Goal: Complete application form: Complete application form

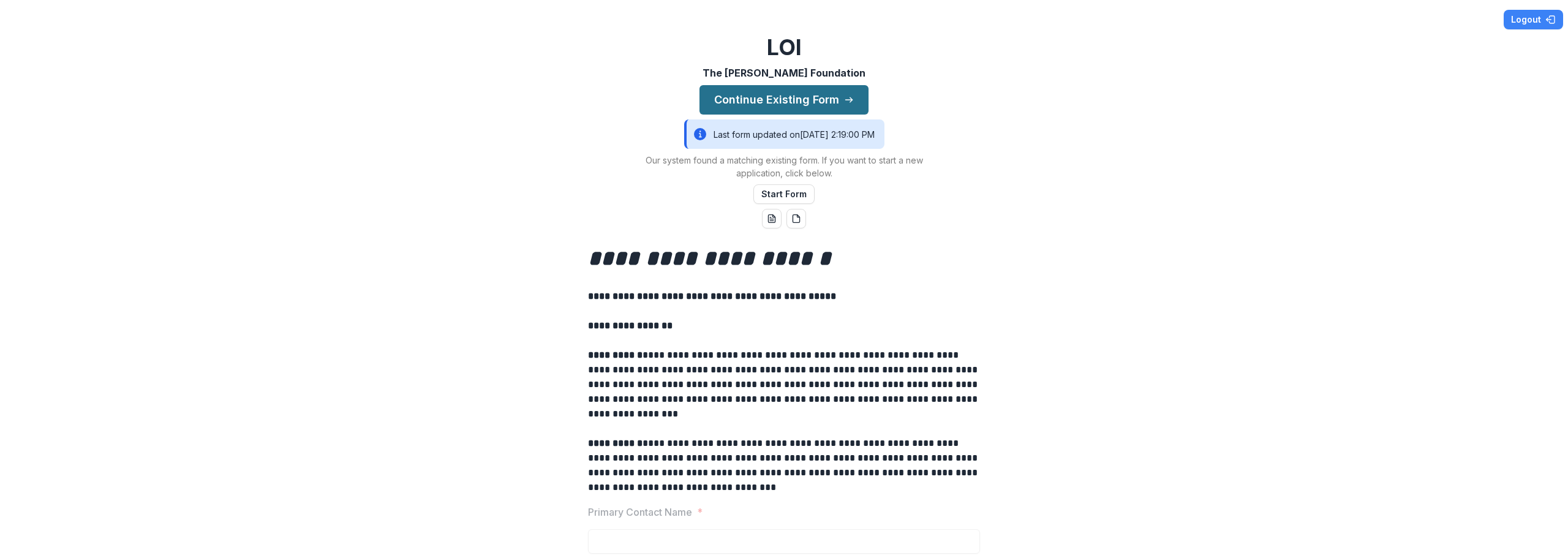
click at [803, 98] on button "Continue Existing Form" at bounding box center [784, 100] width 169 height 29
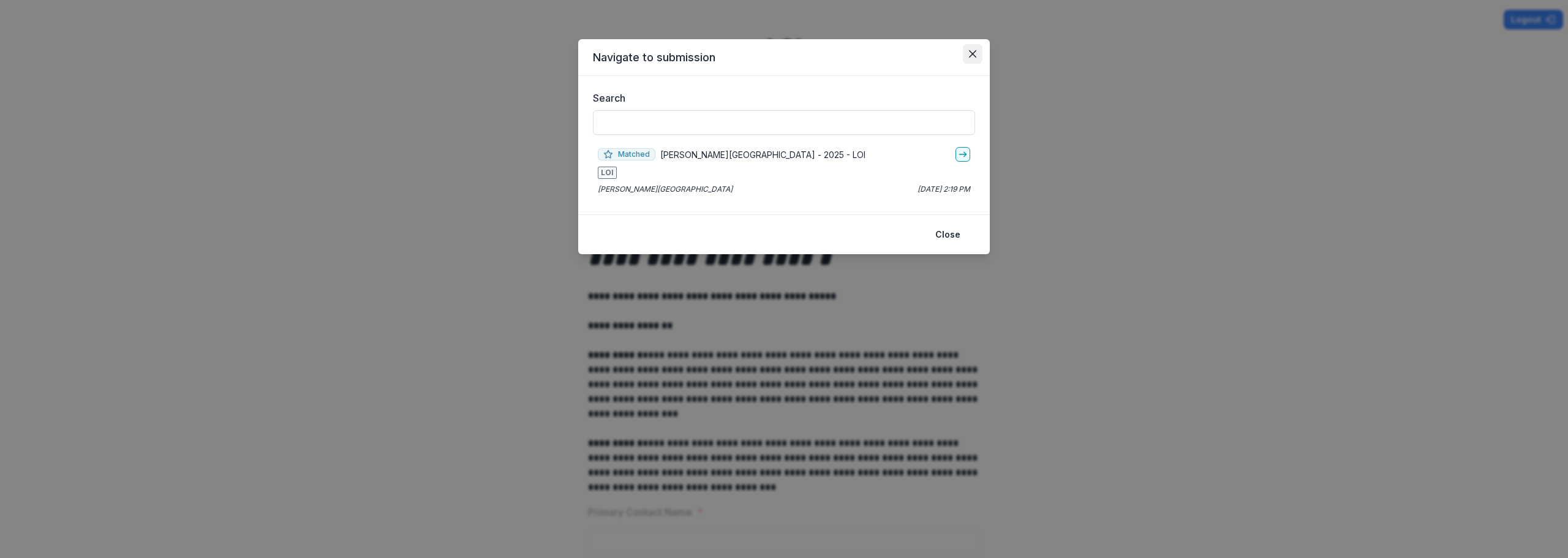
click at [977, 49] on button "Close" at bounding box center [972, 53] width 19 height 19
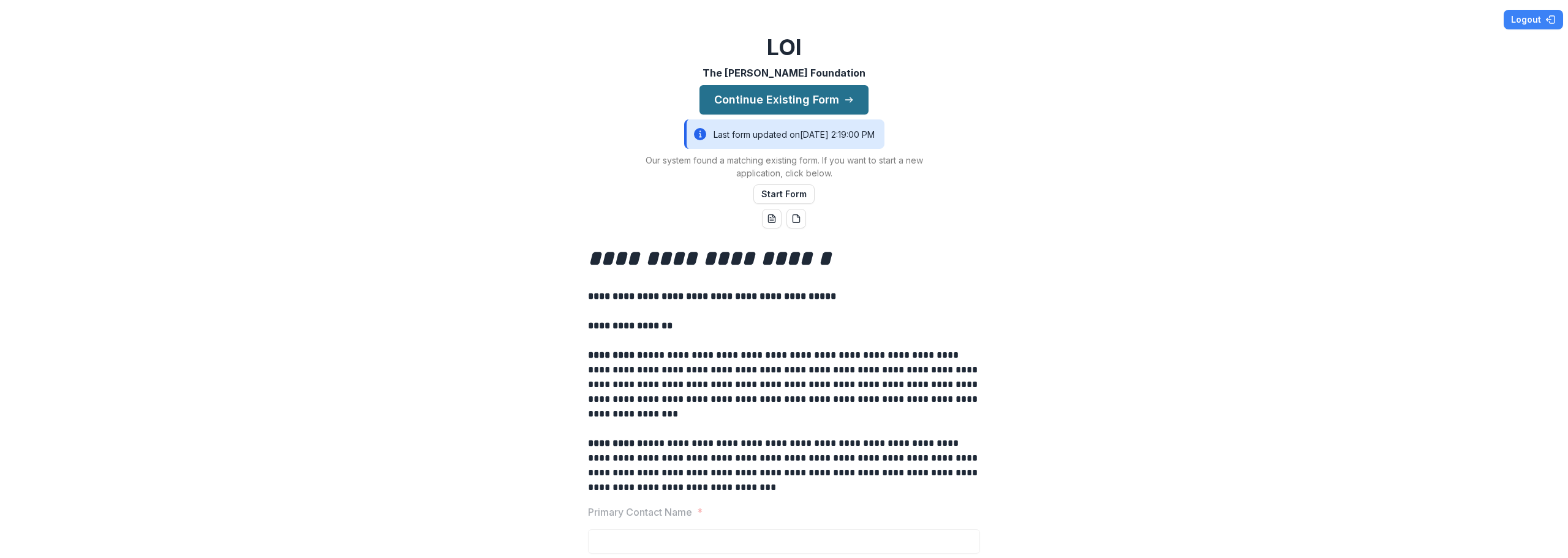
click at [796, 99] on button "Continue Existing Form" at bounding box center [784, 100] width 169 height 29
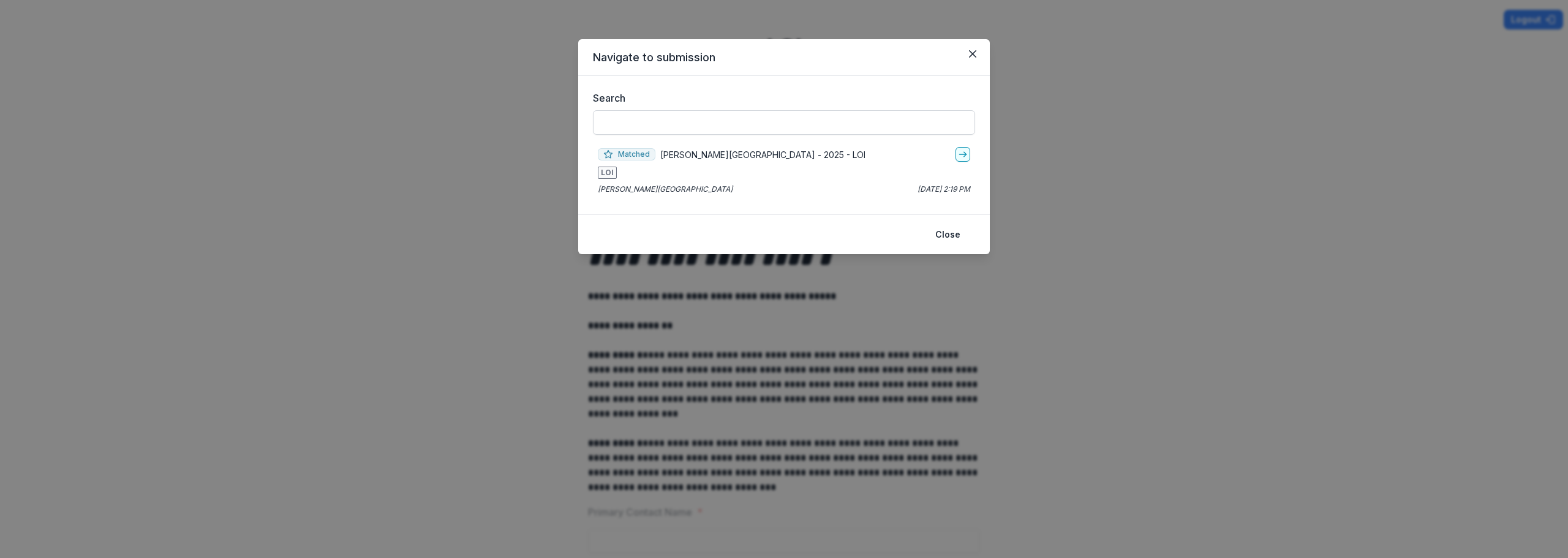
click at [656, 127] on input "Search" at bounding box center [784, 122] width 382 height 25
click at [609, 172] on span "LOI" at bounding box center [607, 172] width 19 height 12
click at [649, 115] on input "Search" at bounding box center [784, 122] width 382 height 25
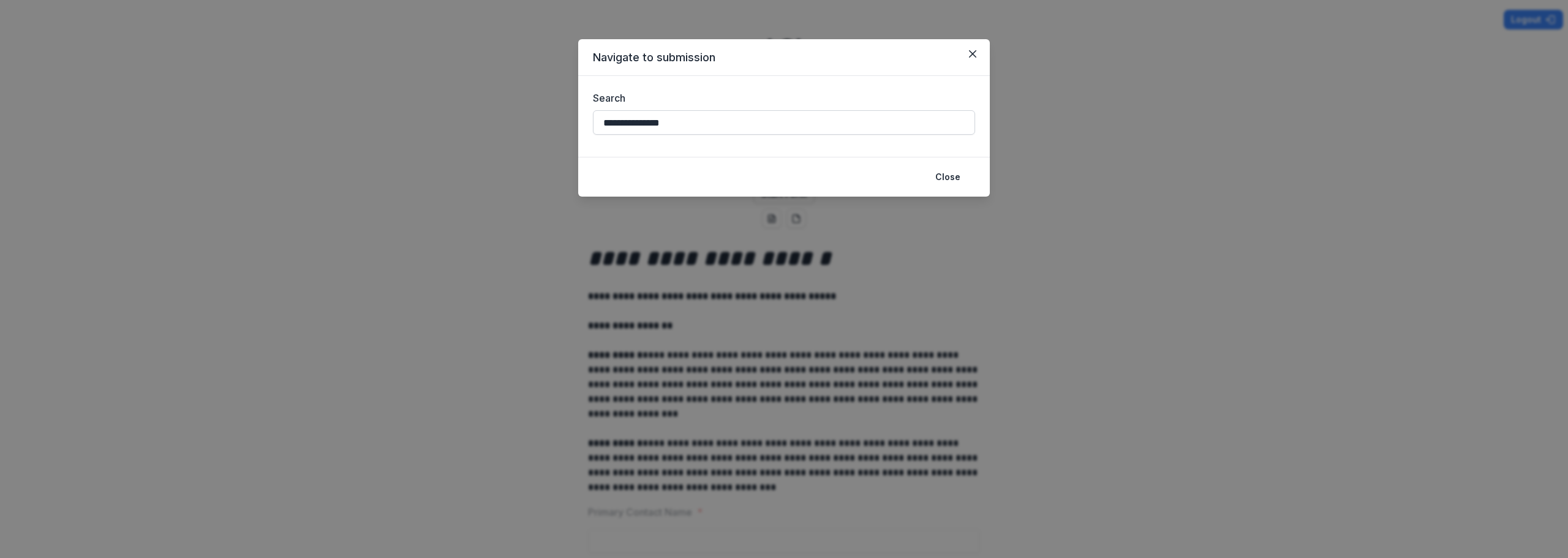
type input "**********"
click at [971, 54] on icon "Close" at bounding box center [972, 53] width 7 height 7
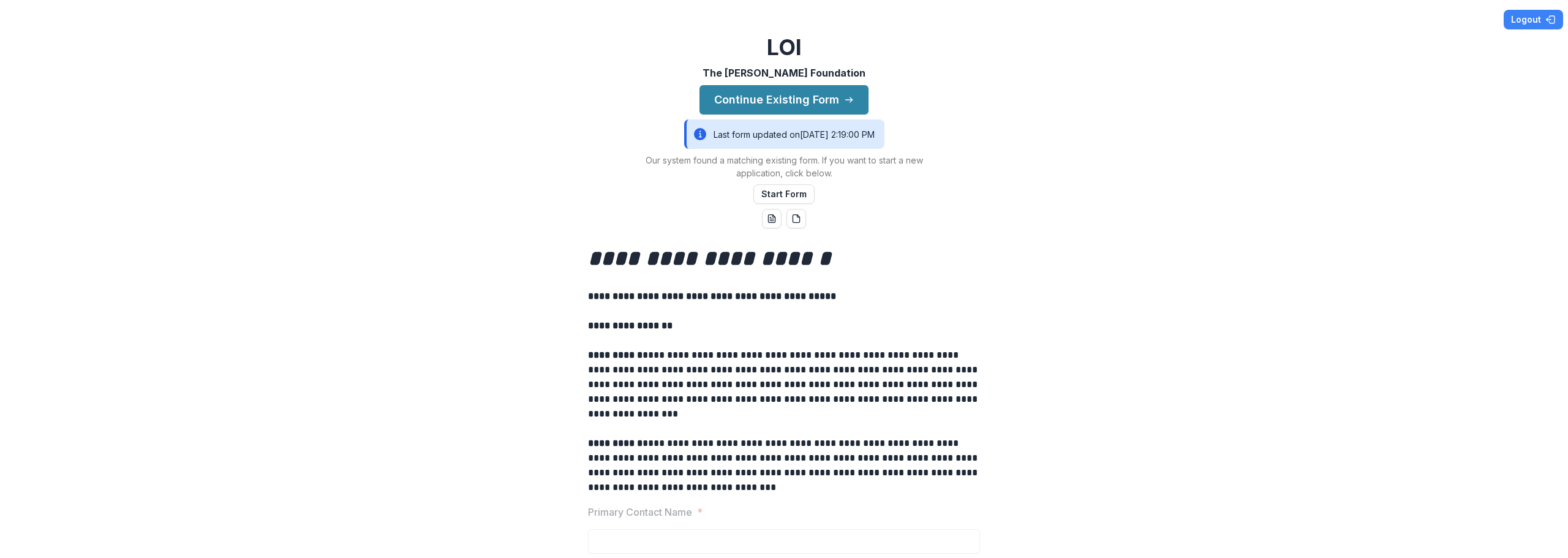
click at [832, 136] on div "Last form updated on 10/9/2025, 2:19:00 PM" at bounding box center [784, 134] width 200 height 29
click at [840, 96] on button "Continue Existing Form" at bounding box center [784, 100] width 169 height 29
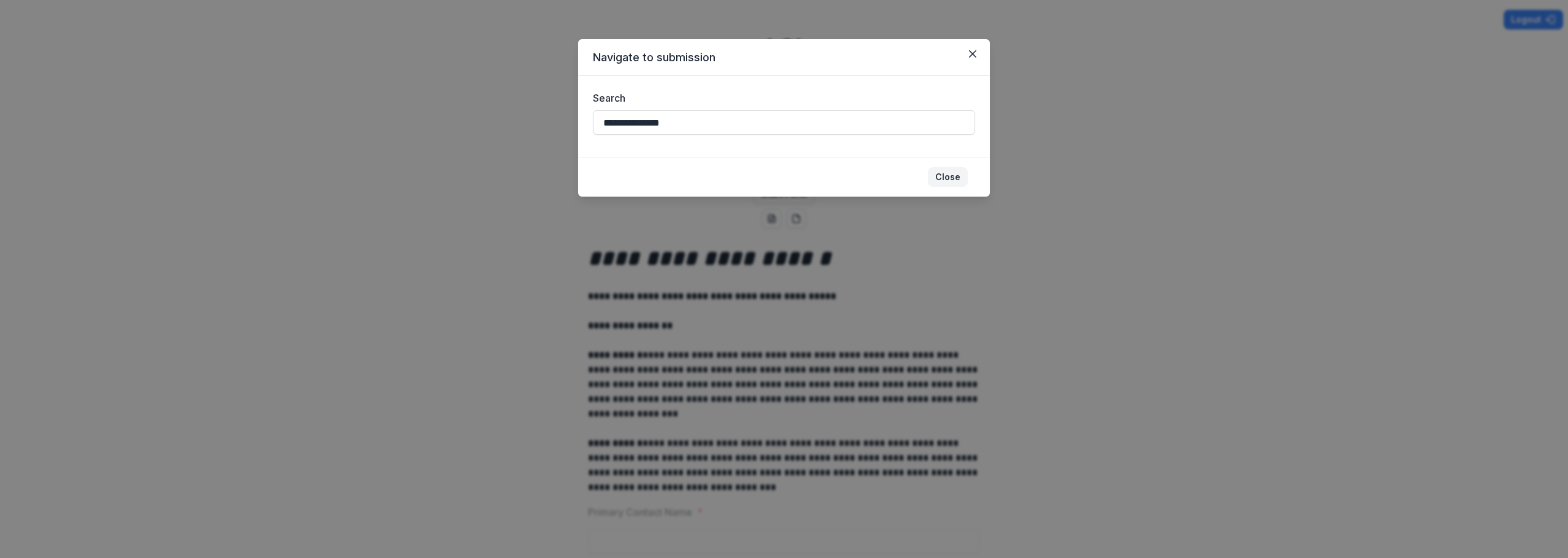
click at [945, 176] on button "Close" at bounding box center [948, 176] width 40 height 19
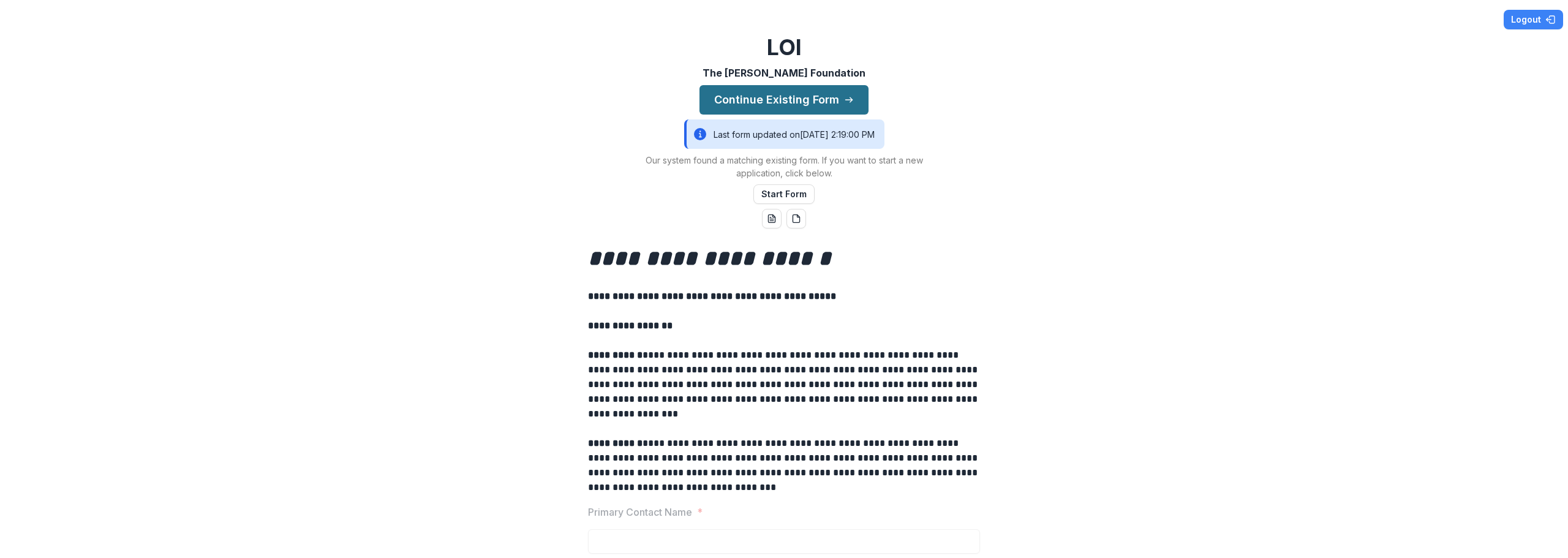
click at [833, 106] on button "Continue Existing Form" at bounding box center [784, 100] width 169 height 29
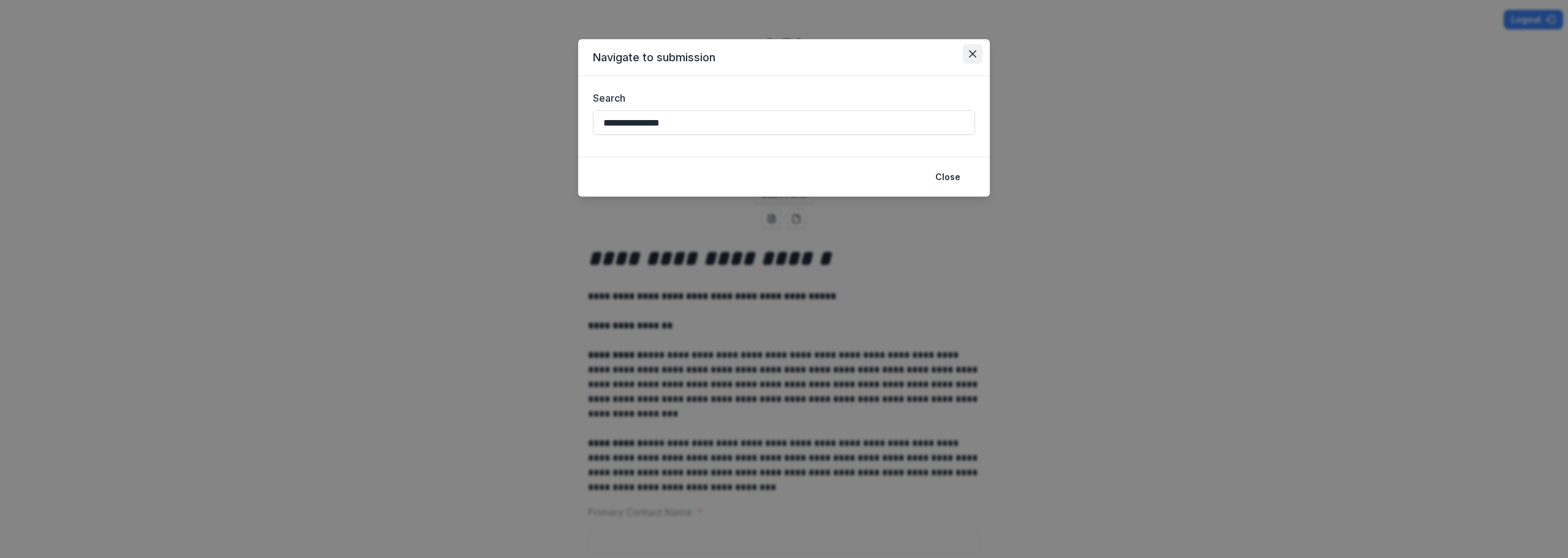
click at [975, 52] on icon "Close" at bounding box center [972, 53] width 7 height 7
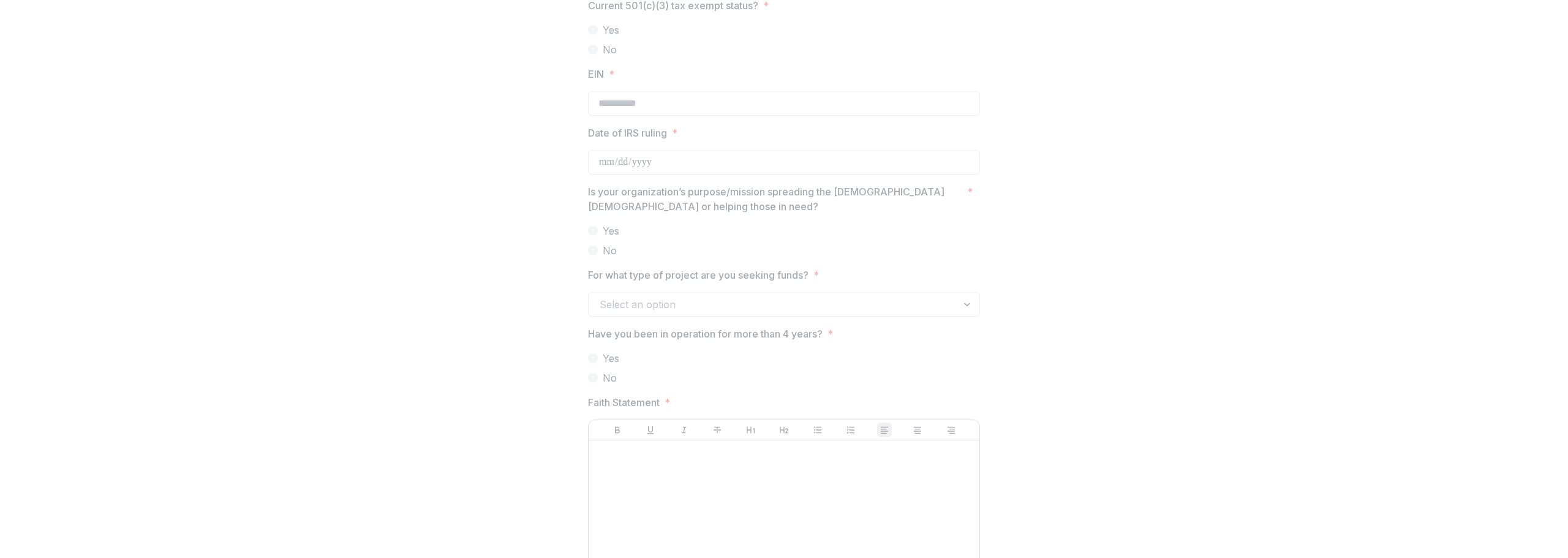
scroll to position [1135, 0]
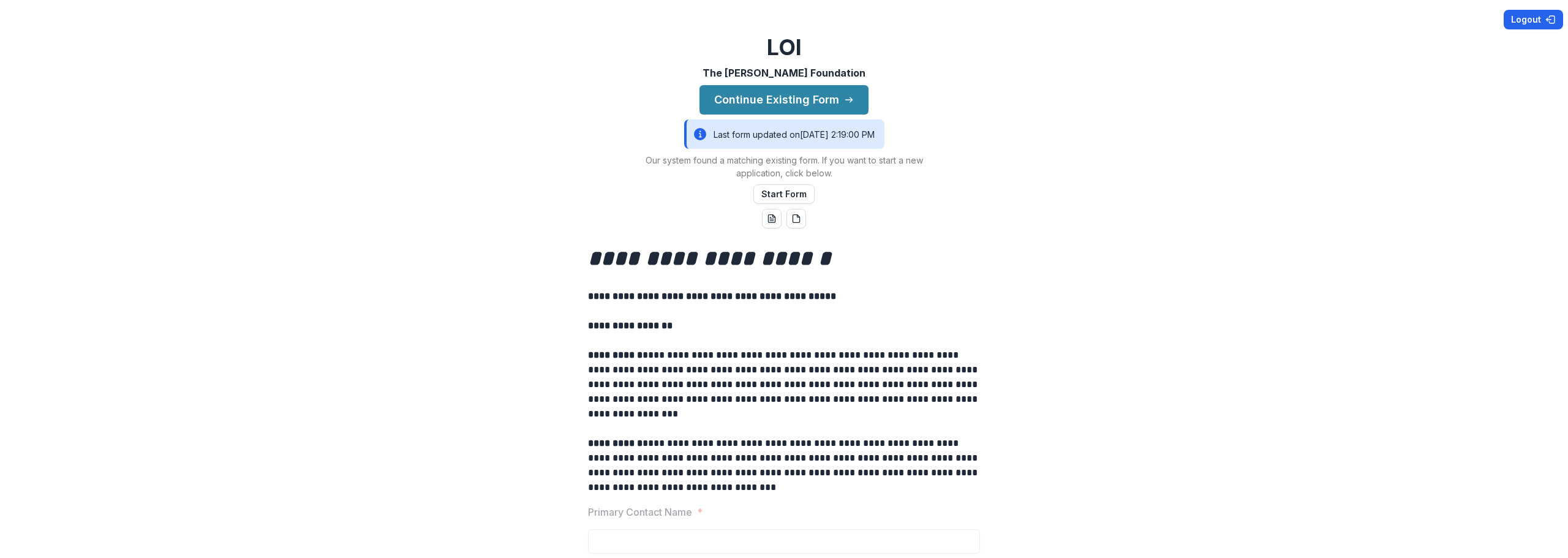
click at [1526, 19] on button "Logout" at bounding box center [1533, 19] width 59 height 19
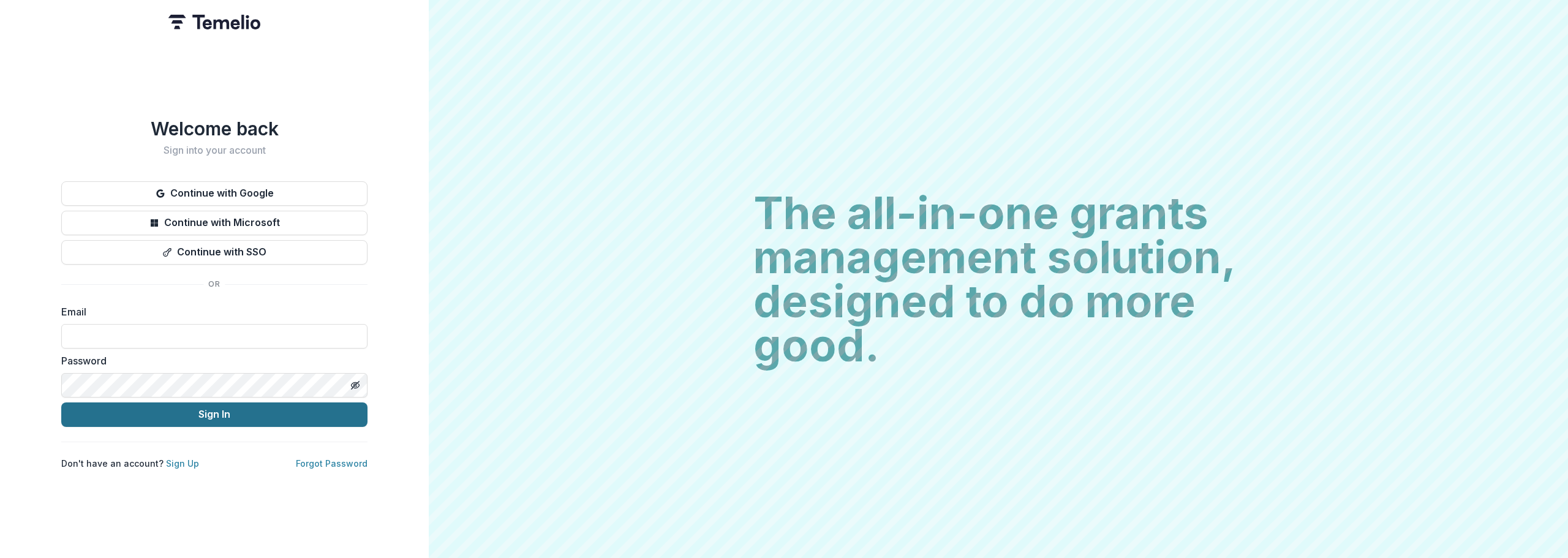
click at [220, 415] on button "Sign In" at bounding box center [214, 414] width 306 height 25
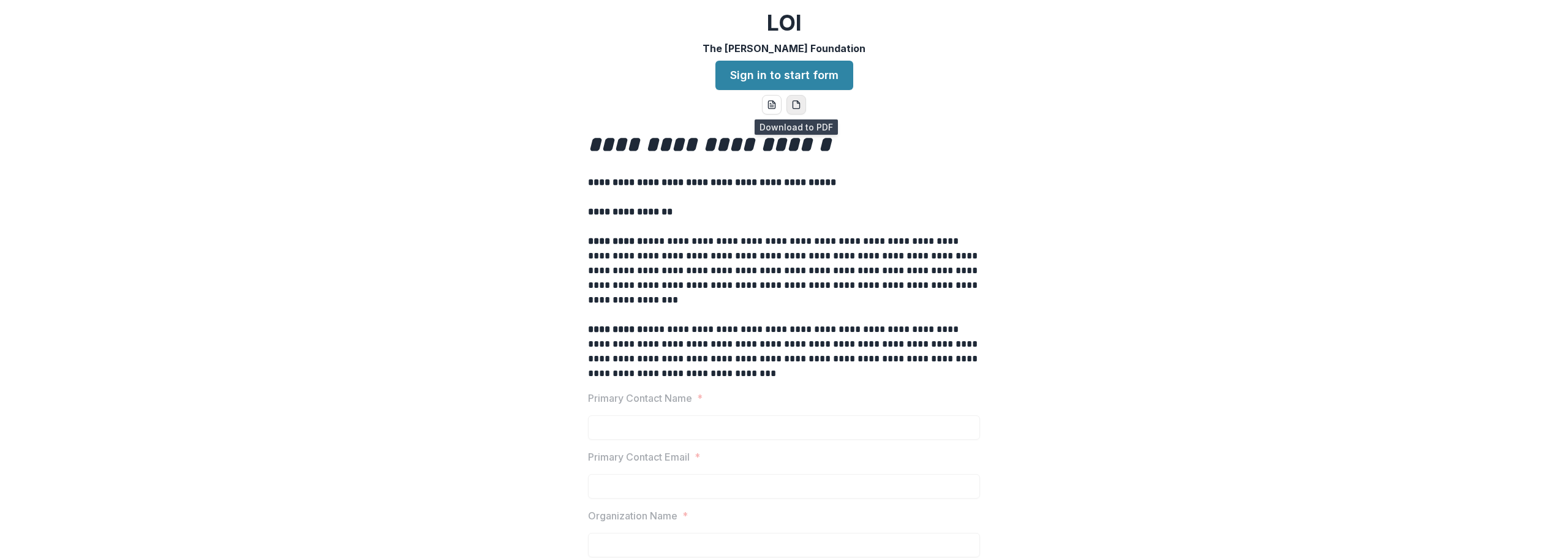
click at [794, 101] on icon "pdf-download" at bounding box center [796, 105] width 7 height 8
click at [755, 198] on p at bounding box center [784, 197] width 392 height 15
click at [797, 76] on link "Sign in to start form" at bounding box center [784, 75] width 138 height 29
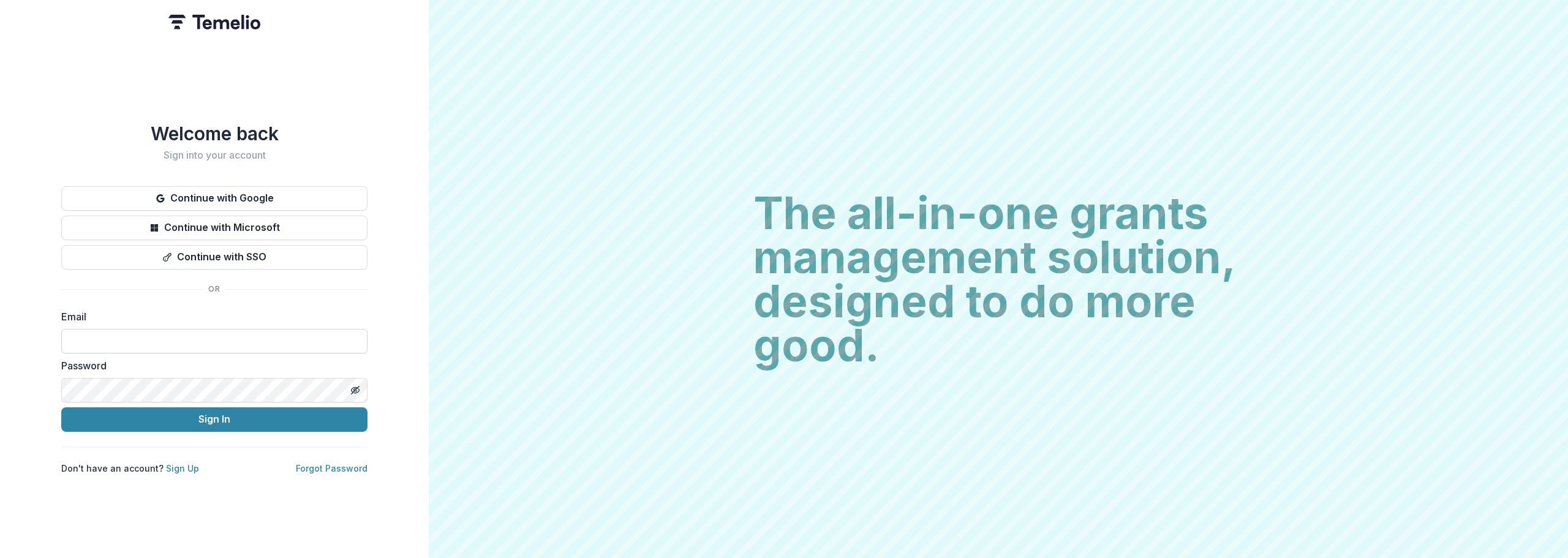
paste input "**********"
type input "**********"
click at [61, 407] on button "Sign In" at bounding box center [214, 419] width 306 height 25
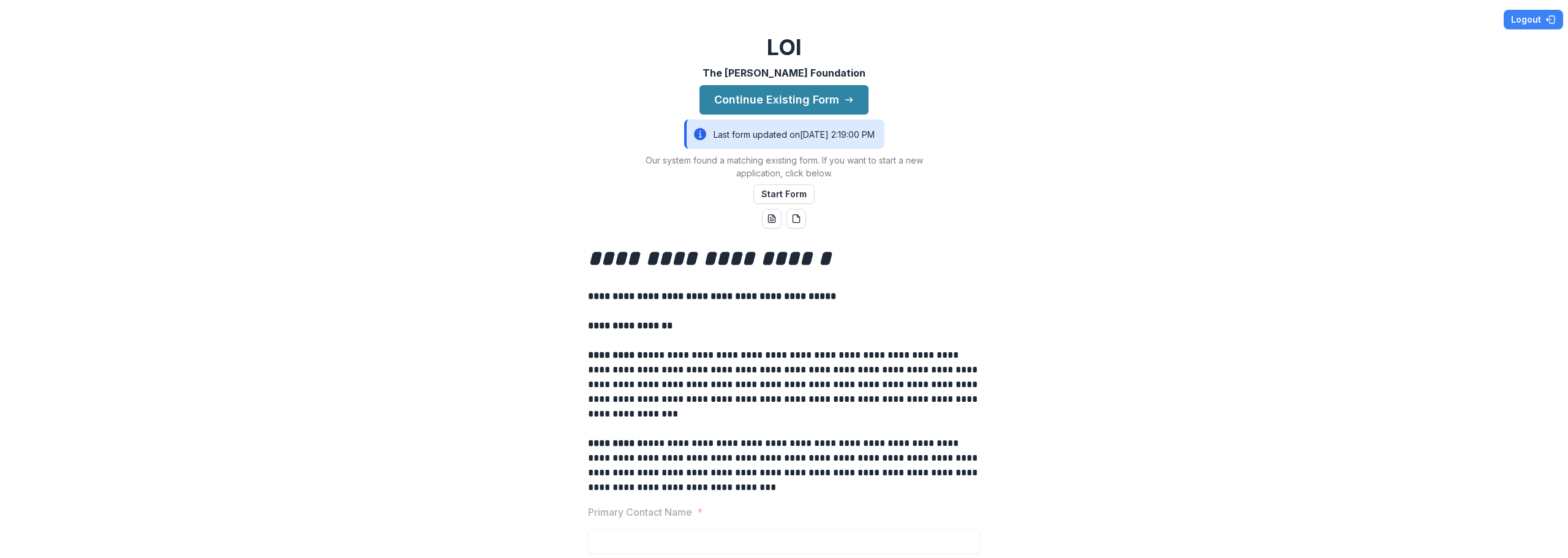
click at [694, 134] on icon at bounding box center [700, 134] width 12 height 12
click at [784, 96] on button "Continue Existing Form" at bounding box center [784, 100] width 169 height 29
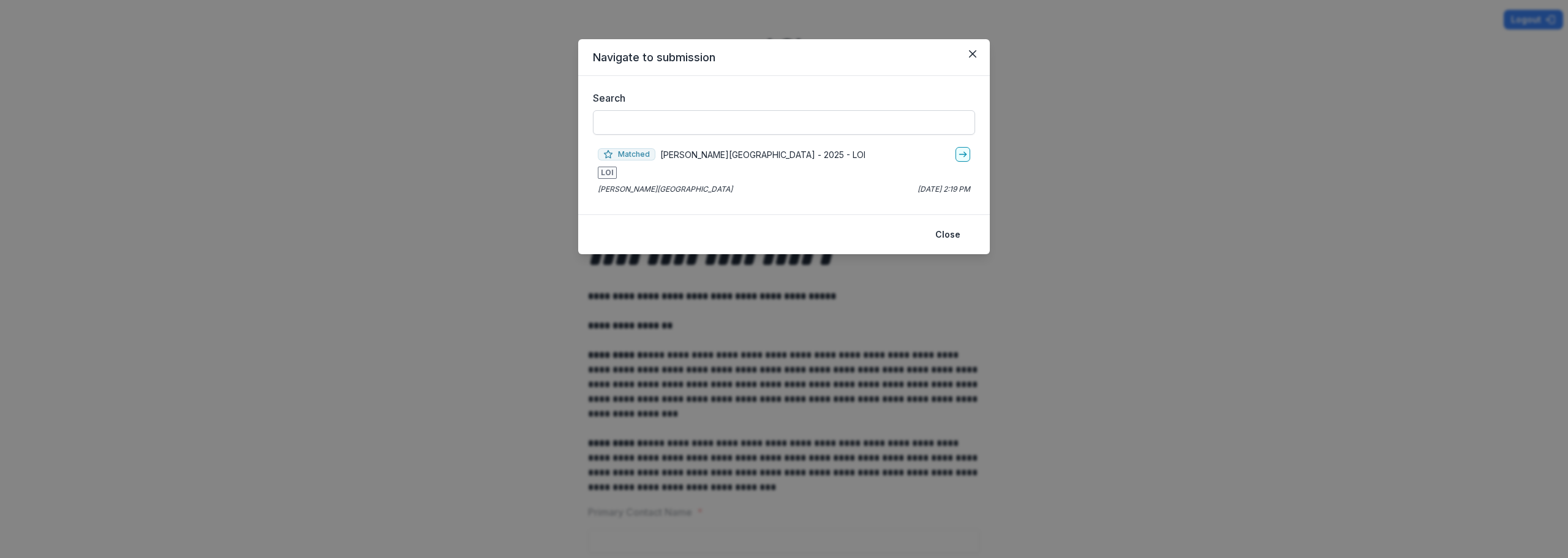
click at [633, 116] on input "Search" at bounding box center [784, 122] width 382 height 25
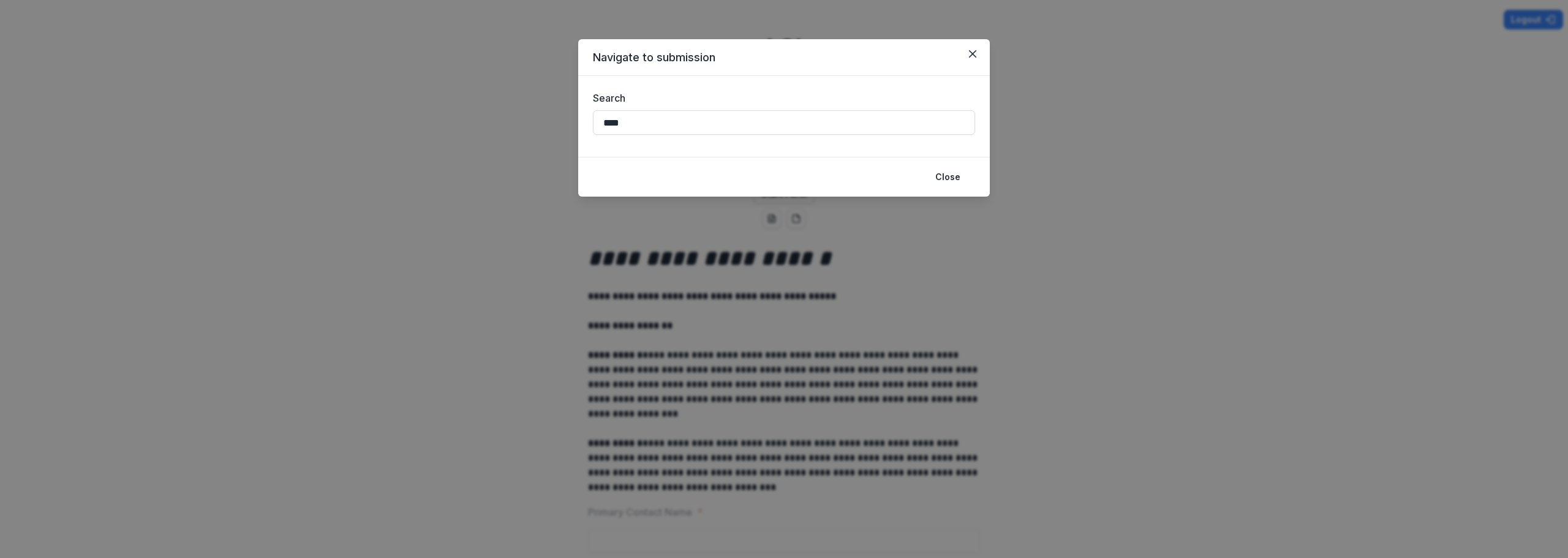
type input "***"
click at [699, 56] on header "Navigate to submission" at bounding box center [784, 57] width 412 height 37
click at [971, 51] on icon "Close" at bounding box center [972, 53] width 7 height 7
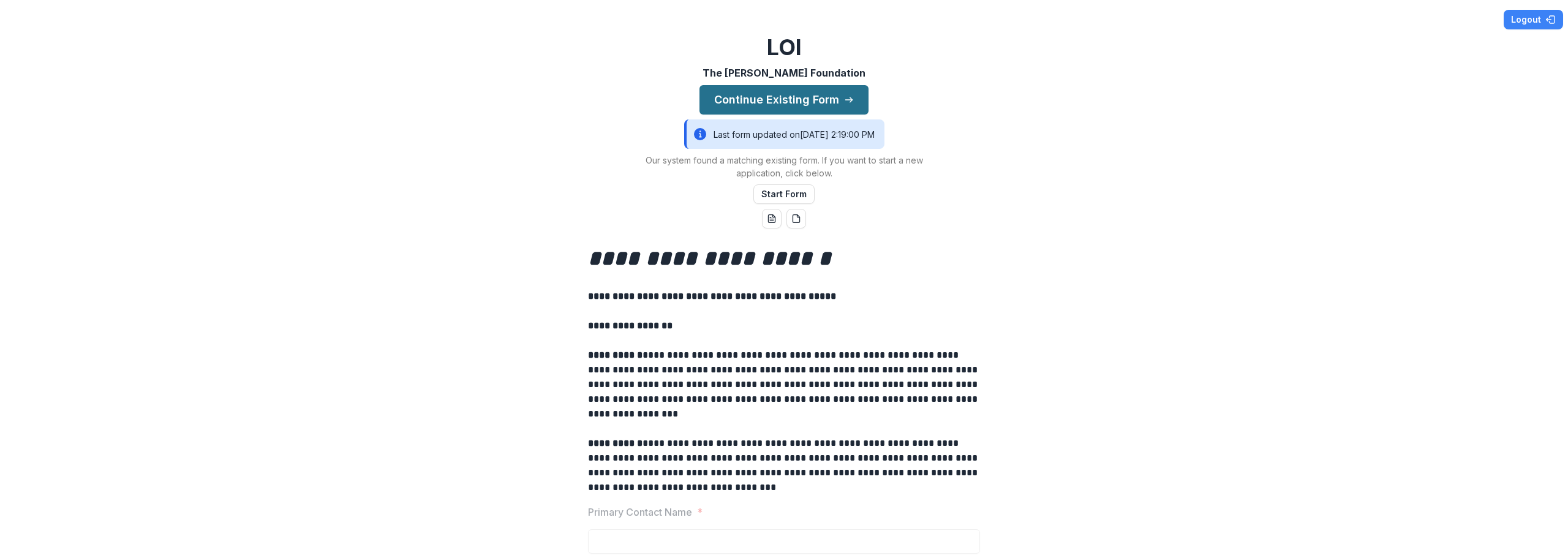
click at [813, 96] on button "Continue Existing Form" at bounding box center [784, 100] width 169 height 29
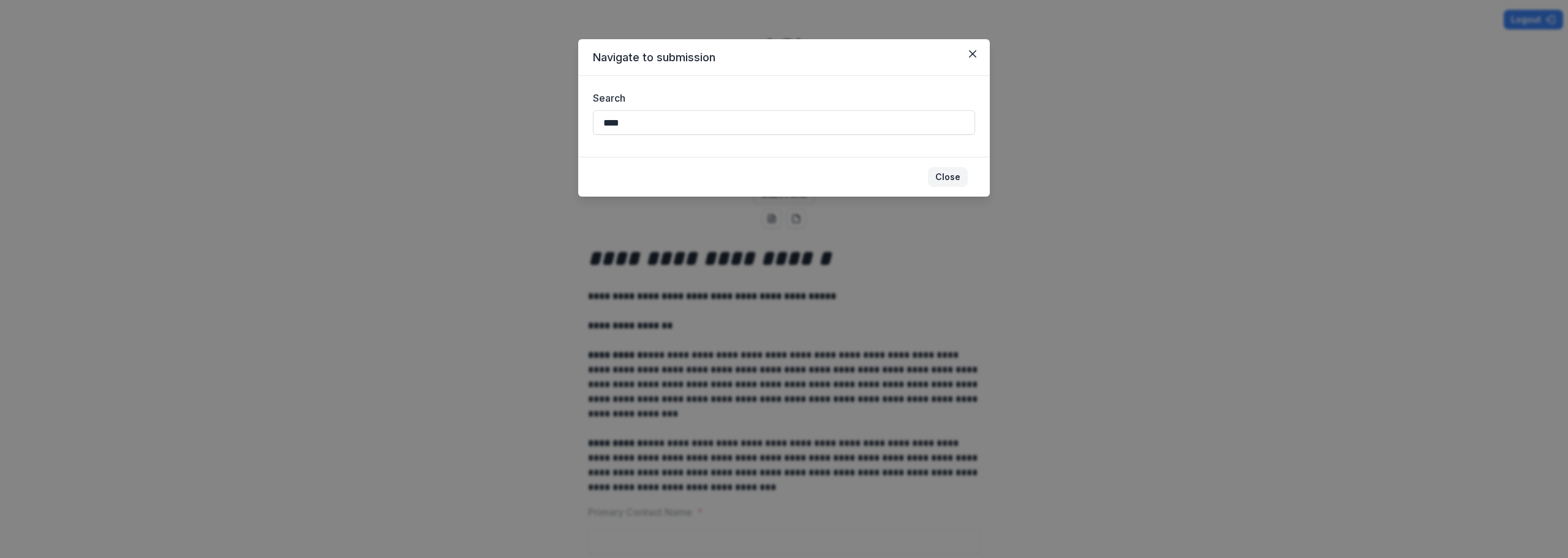
click at [955, 180] on button "Close" at bounding box center [948, 176] width 40 height 19
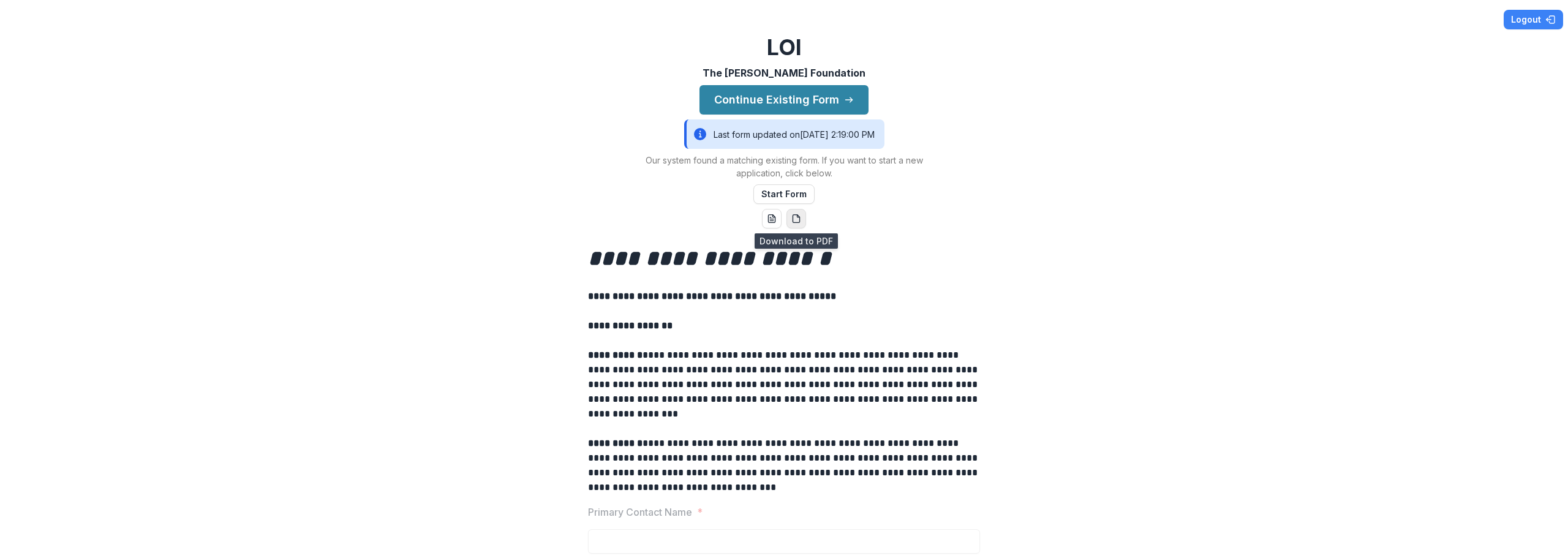
click at [790, 213] on button "pdf-download" at bounding box center [796, 218] width 19 height 19
click at [770, 219] on line "word-download" at bounding box center [772, 219] width 4 height 0
click at [774, 135] on div "Last form updated on 10/9/2025, 2:19:00 PM" at bounding box center [784, 134] width 200 height 29
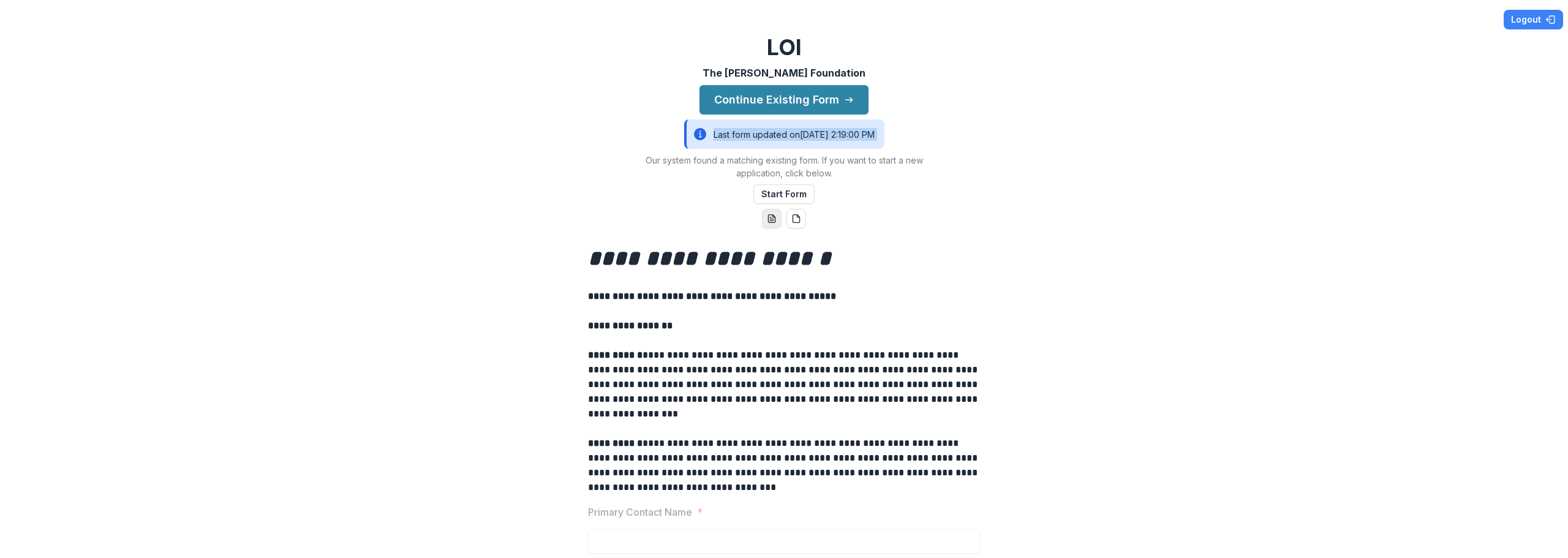
click at [774, 135] on div "Last form updated on 10/9/2025, 2:19:00 PM" at bounding box center [784, 134] width 200 height 29
click at [768, 219] on icon "word-download" at bounding box center [772, 218] width 10 height 10
click at [790, 103] on button "Continue Existing Form" at bounding box center [784, 100] width 169 height 29
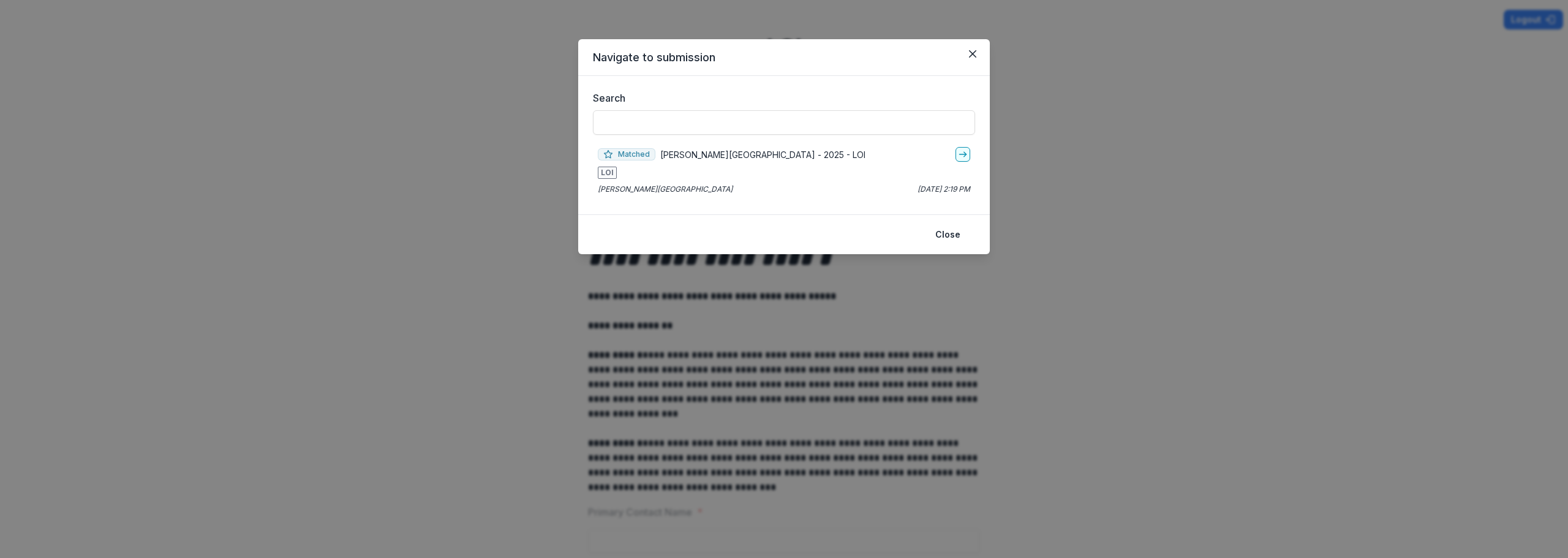
click at [645, 154] on span "Matched" at bounding box center [627, 154] width 58 height 12
click at [964, 155] on icon "go-to" at bounding box center [963, 154] width 10 height 10
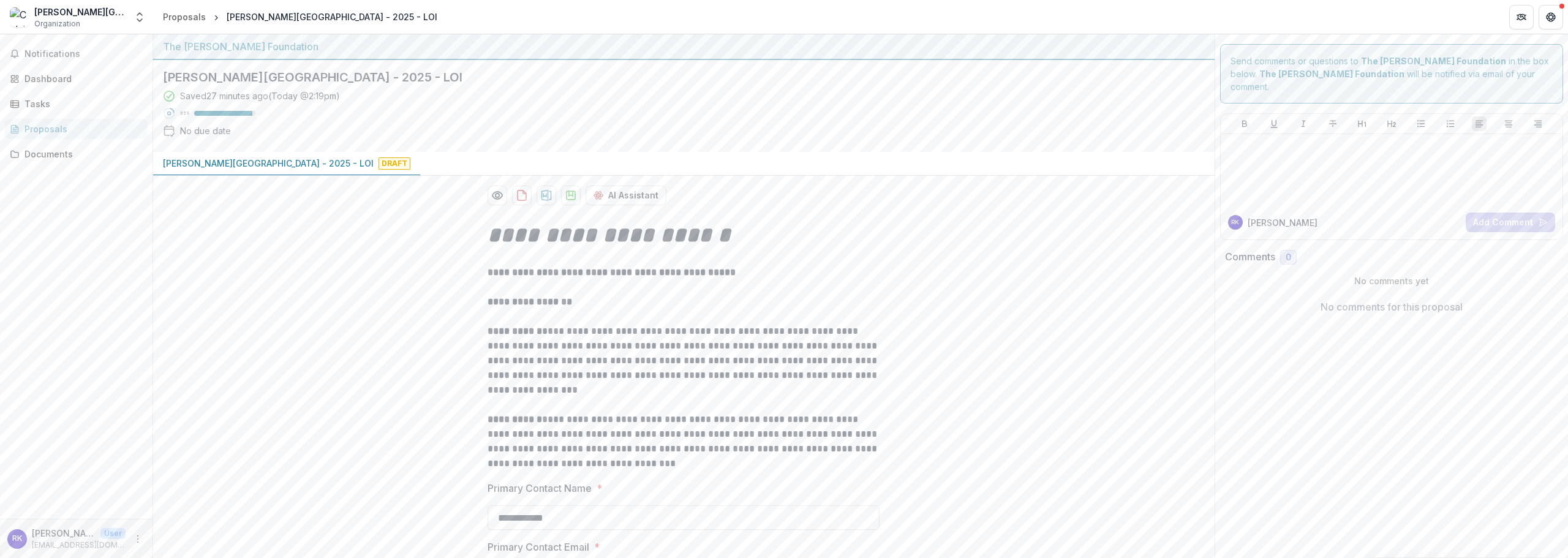
click at [379, 162] on span "Draft" at bounding box center [394, 164] width 32 height 12
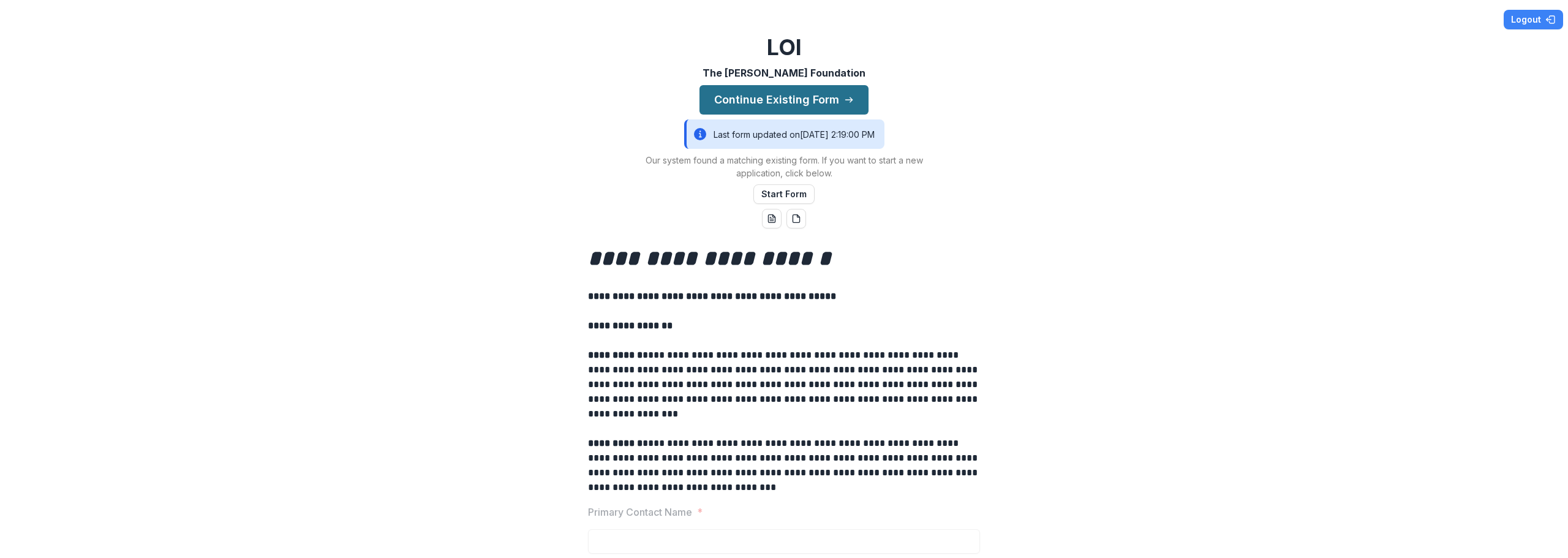
click at [784, 94] on button "Continue Existing Form" at bounding box center [784, 100] width 169 height 29
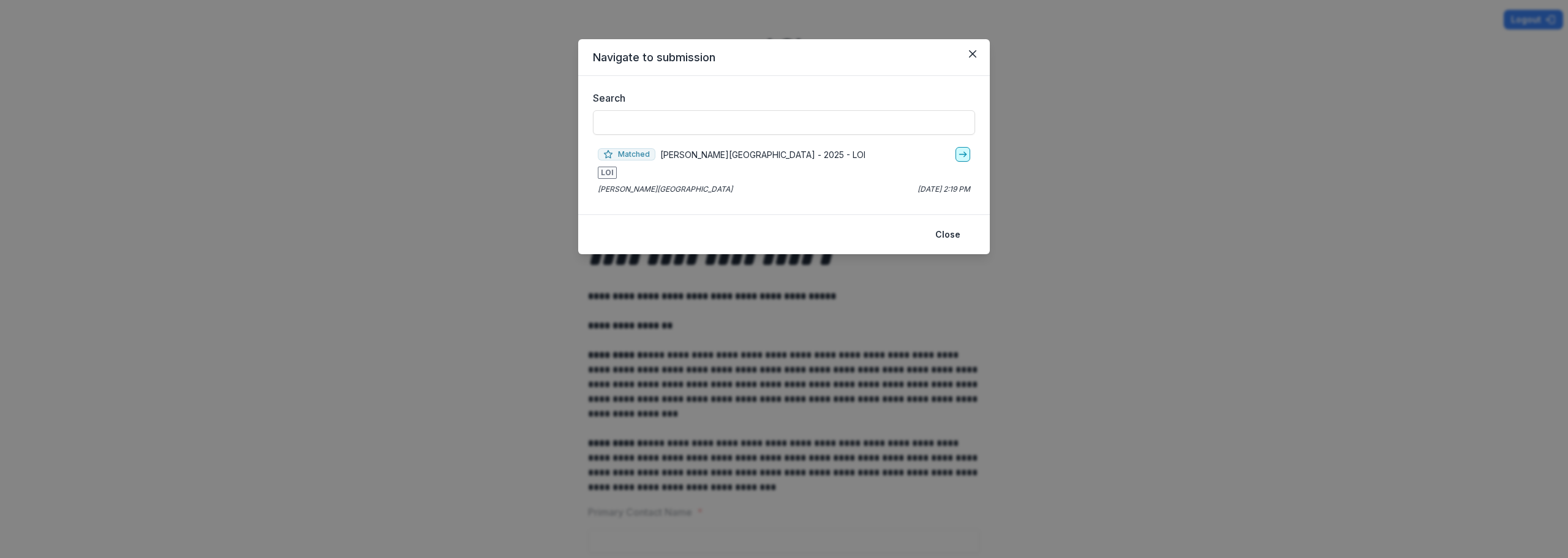
click at [964, 154] on line "go-to" at bounding box center [963, 154] width 7 height 0
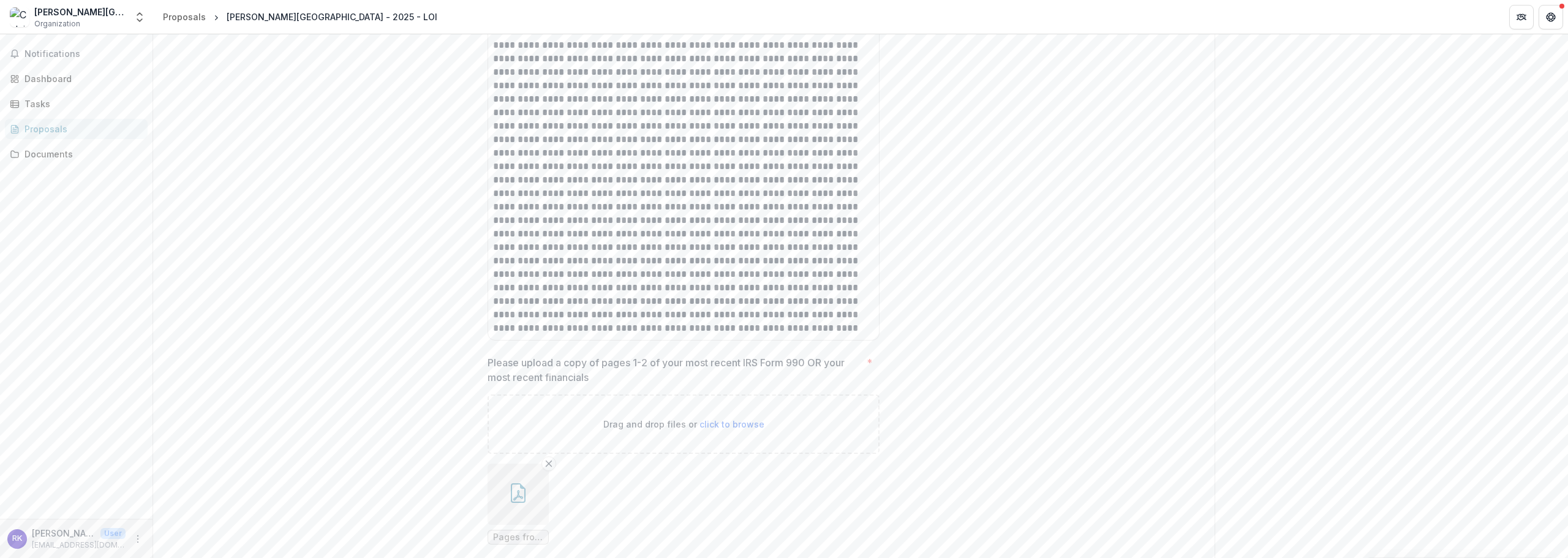
scroll to position [2357, 0]
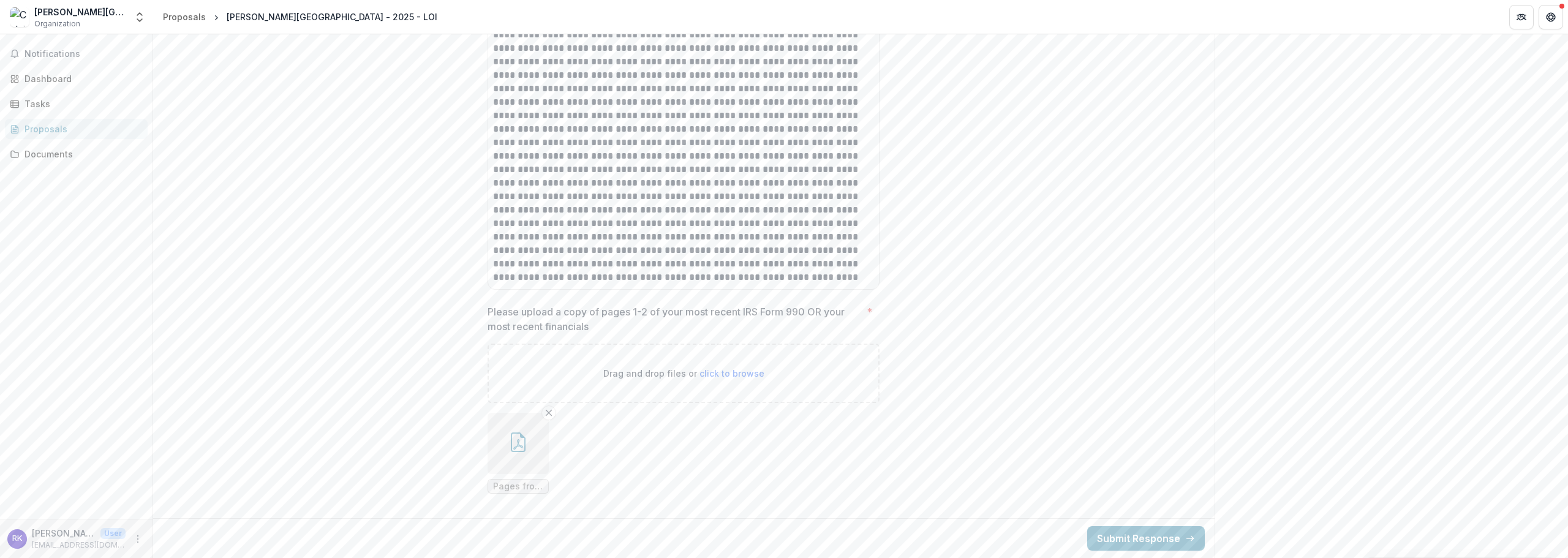
click at [531, 432] on button "button" at bounding box center [518, 444] width 61 height 61
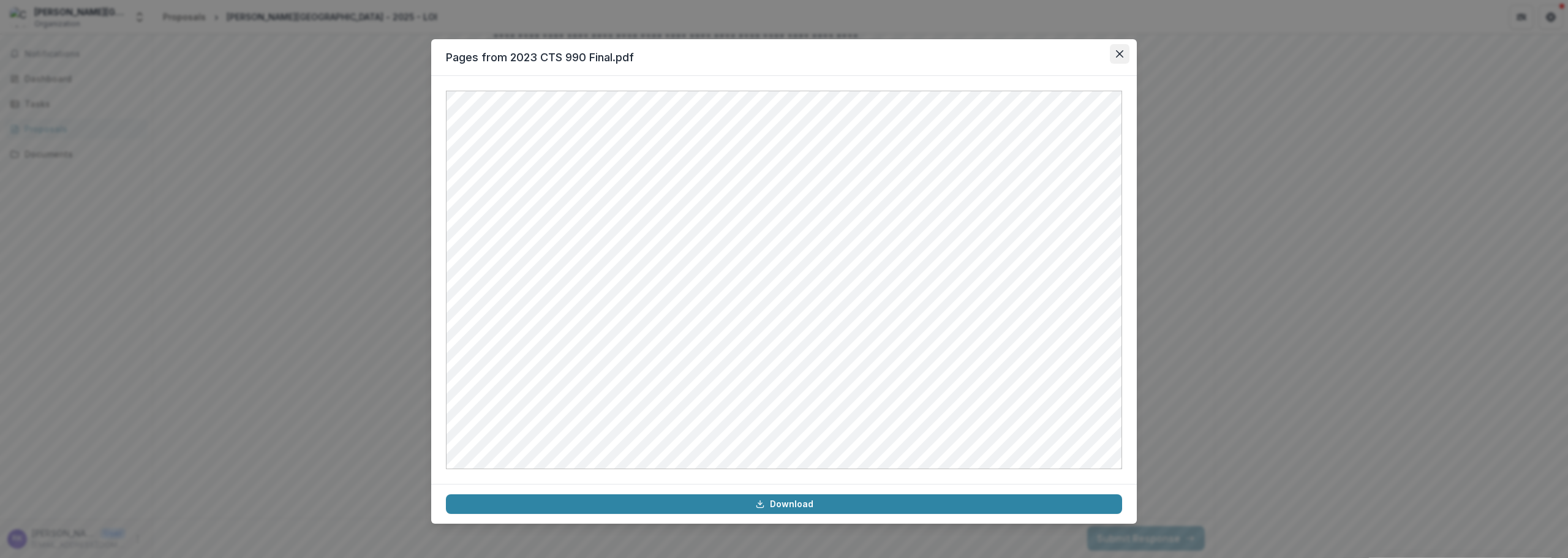
click at [1122, 55] on icon "Close" at bounding box center [1119, 53] width 7 height 7
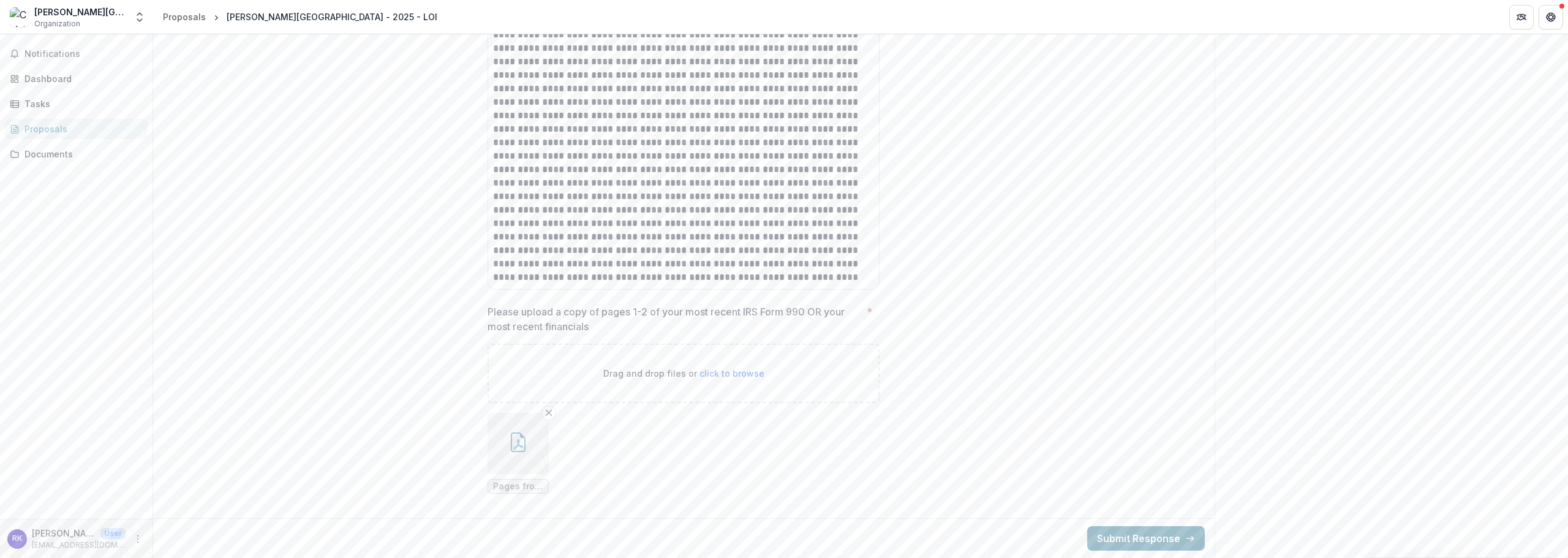
click at [1122, 534] on button "Submit Response" at bounding box center [1146, 538] width 118 height 25
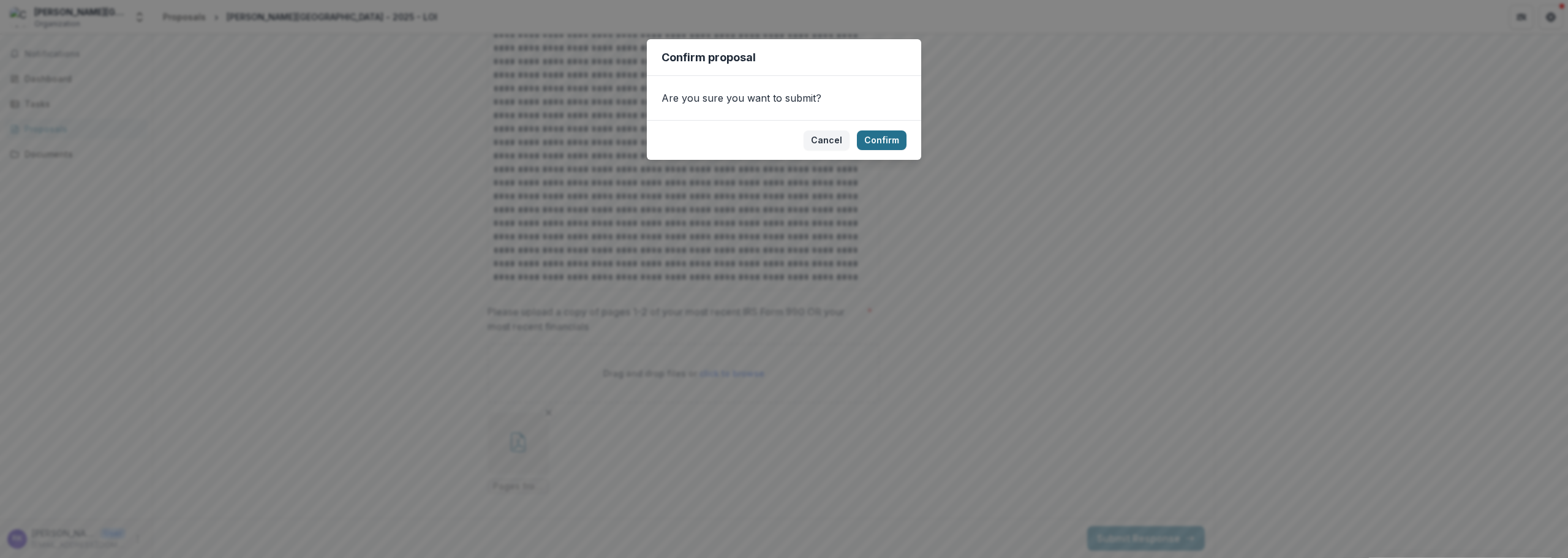
click at [895, 144] on button "Confirm" at bounding box center [881, 140] width 50 height 19
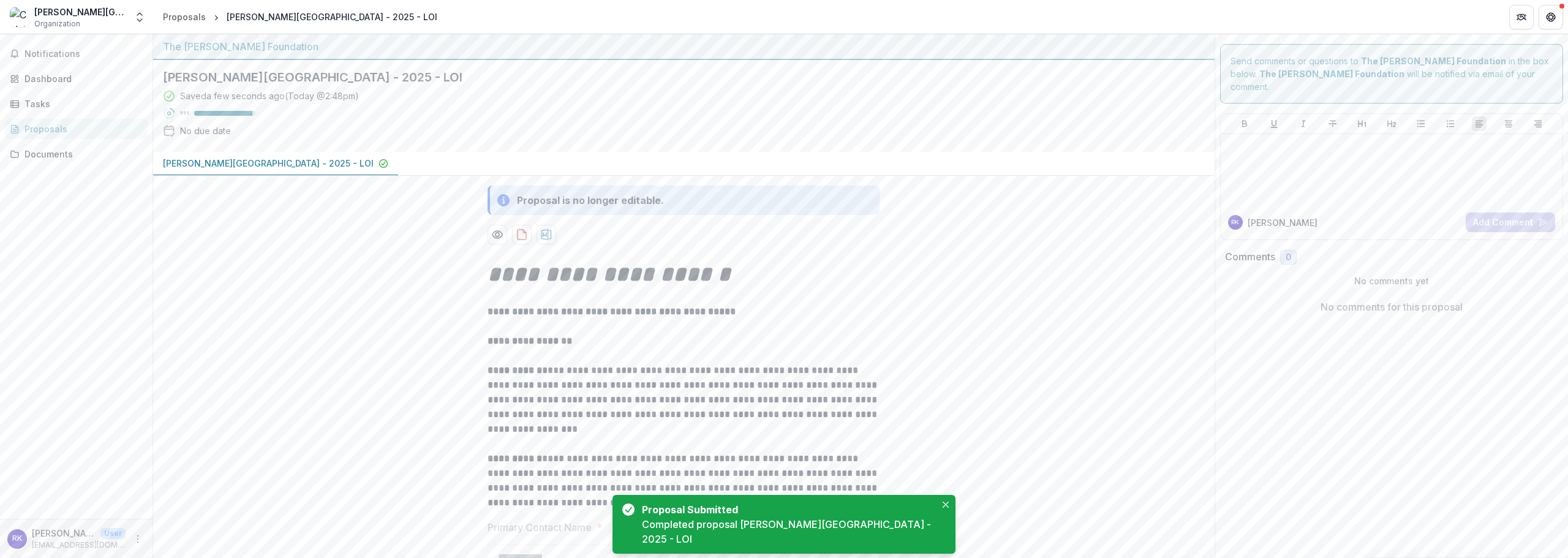
scroll to position [0, 0]
